Goal: Transaction & Acquisition: Purchase product/service

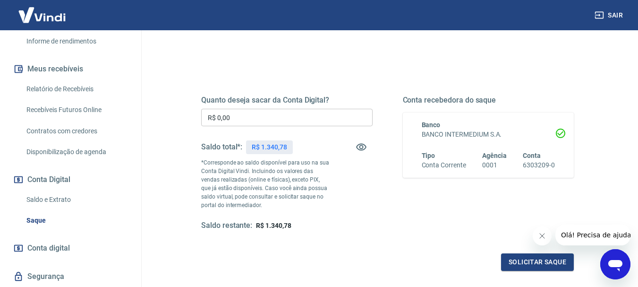
scroll to position [189, 0]
click at [63, 199] on link "Saldo e Extrato" at bounding box center [76, 198] width 107 height 19
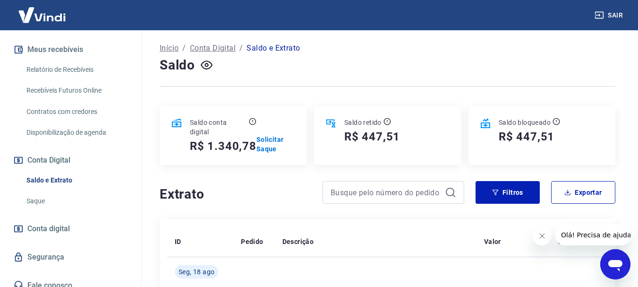
scroll to position [216, 0]
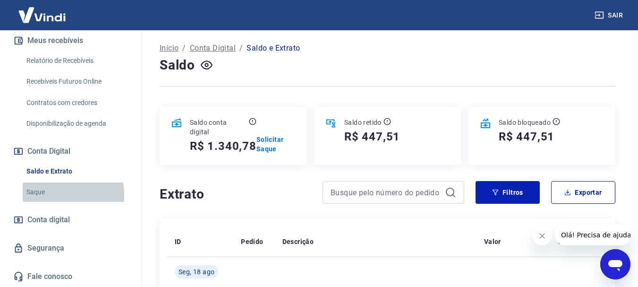
click at [48, 195] on link "Saque" at bounding box center [76, 191] width 107 height 19
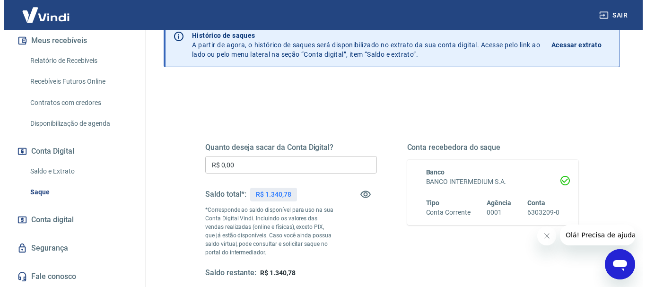
scroll to position [95, 0]
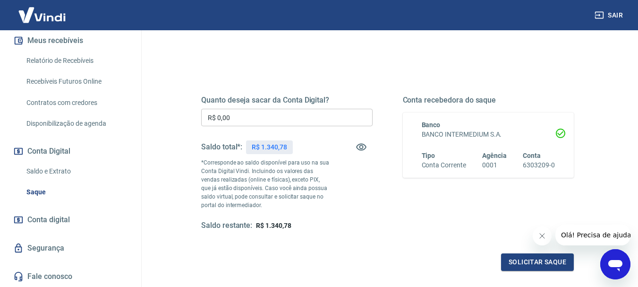
click at [269, 119] on input "R$ 0,00" at bounding box center [287, 117] width 172 height 17
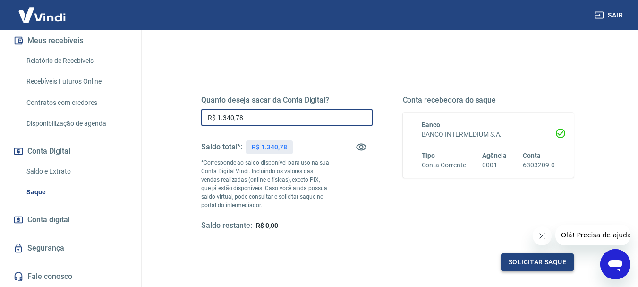
type input "R$ 1.340,78"
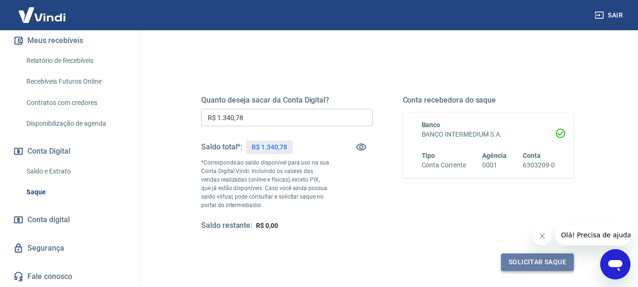
click at [515, 256] on button "Solicitar saque" at bounding box center [537, 261] width 73 height 17
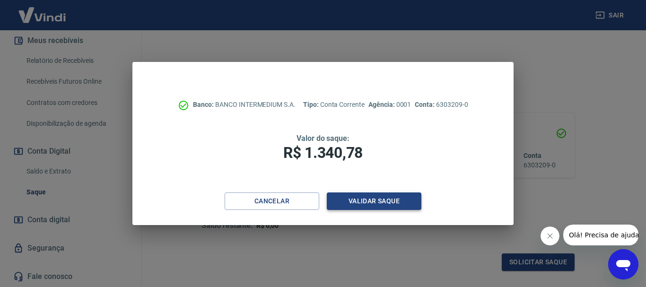
click at [388, 198] on button "Validar saque" at bounding box center [374, 200] width 95 height 17
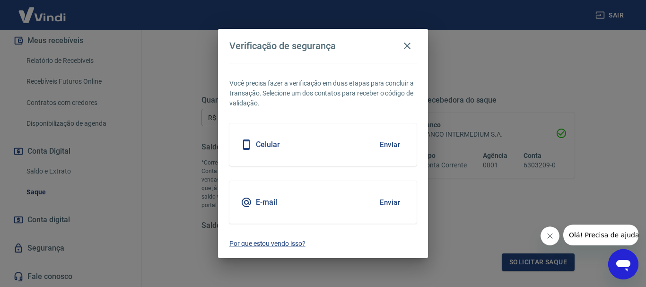
click at [389, 147] on button "Enviar" at bounding box center [389, 145] width 31 height 20
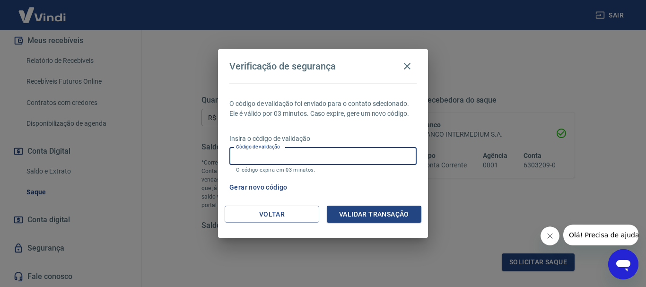
click at [388, 148] on input "Código de validação" at bounding box center [322, 155] width 187 height 17
type input "554798"
click at [362, 209] on button "Validar transação" at bounding box center [374, 214] width 95 height 17
